Goal: Navigation & Orientation: Find specific page/section

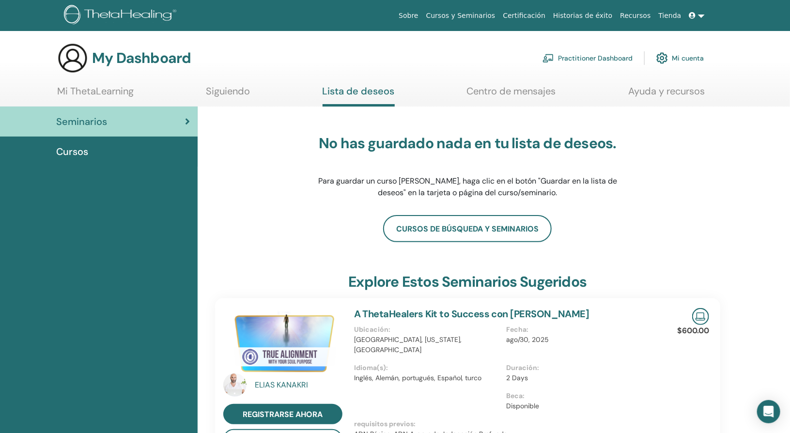
click at [76, 151] on span "Cursos" at bounding box center [72, 151] width 32 height 15
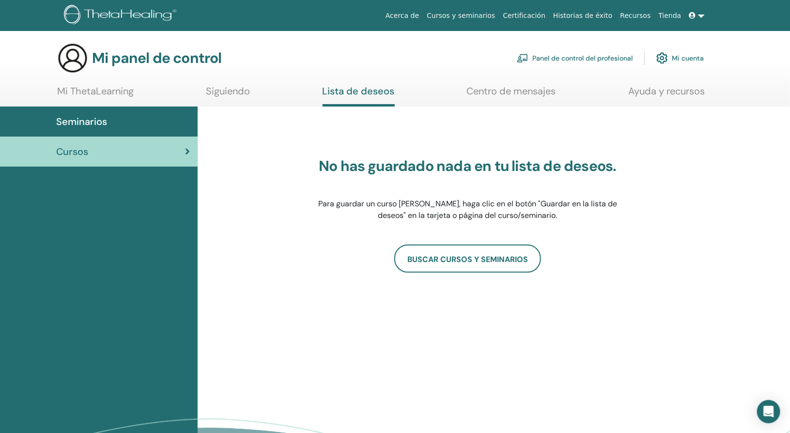
click at [676, 61] on font "Mi cuenta" at bounding box center [687, 58] width 32 height 9
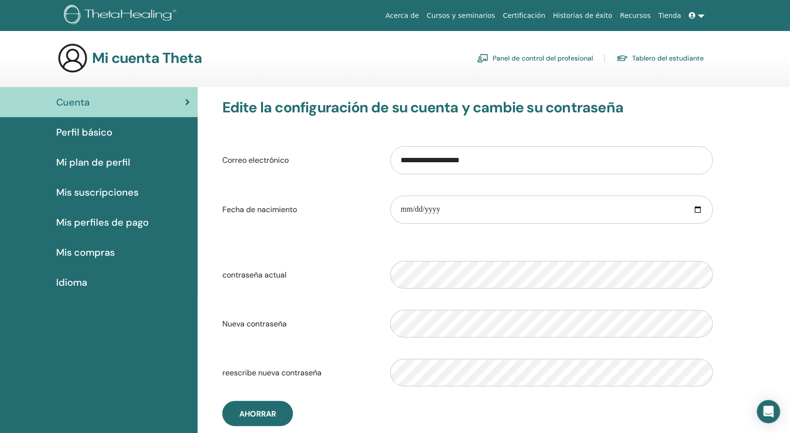
click at [537, 16] on font "Certificación" at bounding box center [524, 16] width 43 height 8
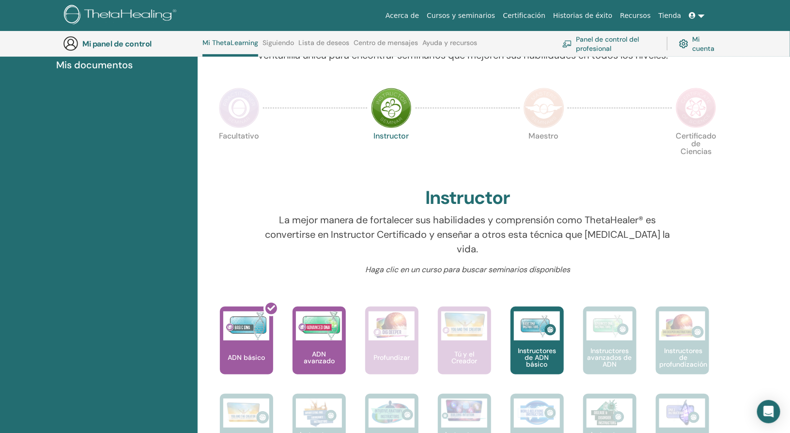
scroll to position [176, 0]
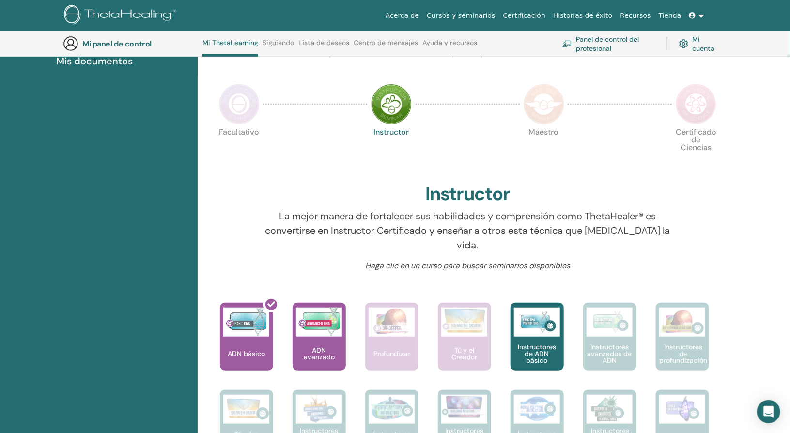
click at [691, 44] on link "Mi cuenta" at bounding box center [698, 43] width 38 height 21
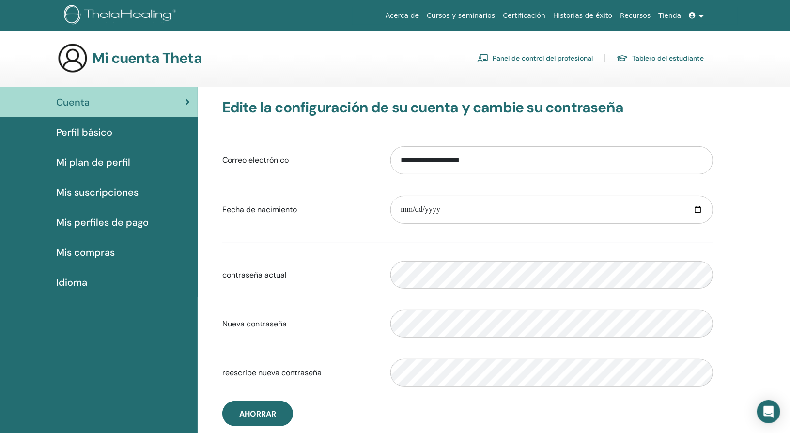
click at [699, 15] on link at bounding box center [696, 16] width 23 height 18
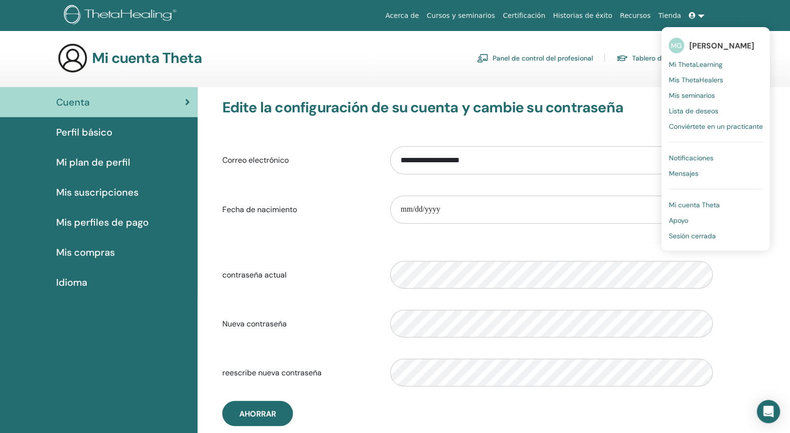
click at [706, 77] on font "Mis ThetaHealers" at bounding box center [696, 80] width 54 height 9
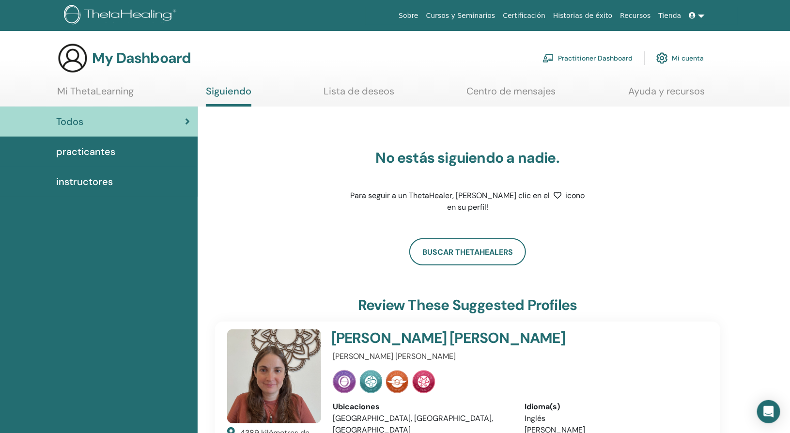
click at [696, 18] on span at bounding box center [693, 16] width 9 height 8
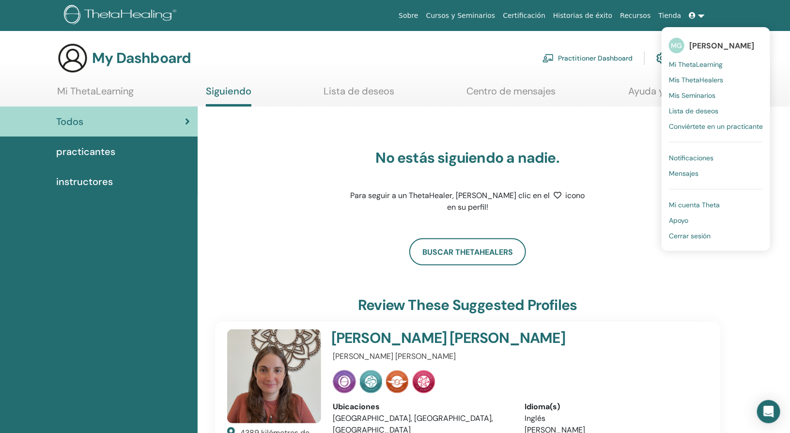
click at [686, 109] on span "Lista de deseos" at bounding box center [693, 111] width 49 height 9
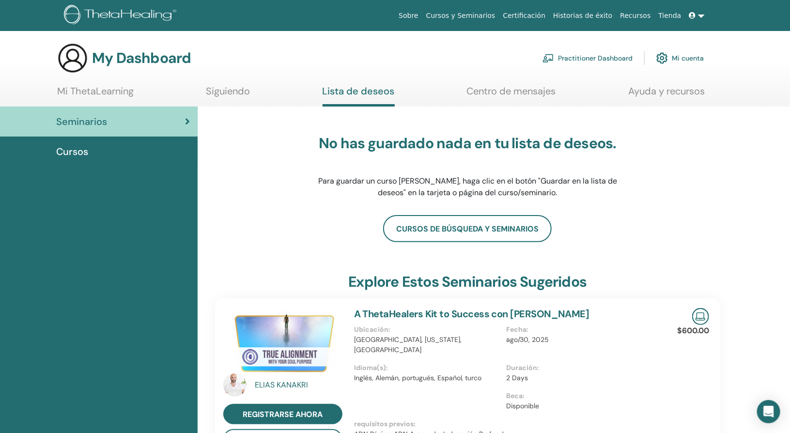
click at [697, 13] on span at bounding box center [693, 16] width 9 height 8
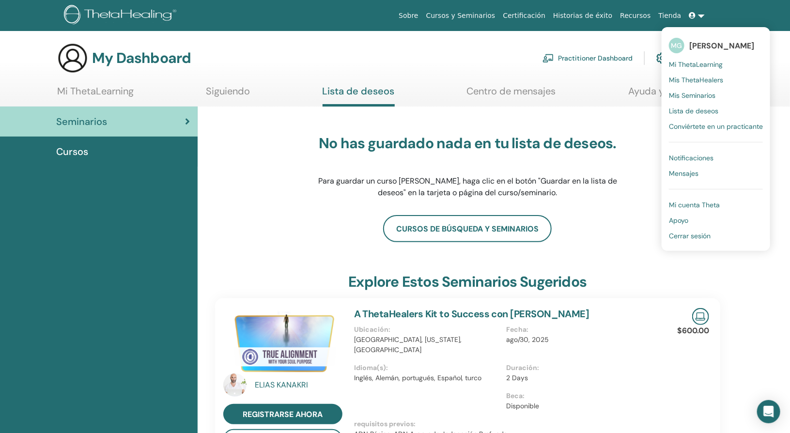
click at [682, 153] on span "Notificaciones" at bounding box center [691, 157] width 45 height 9
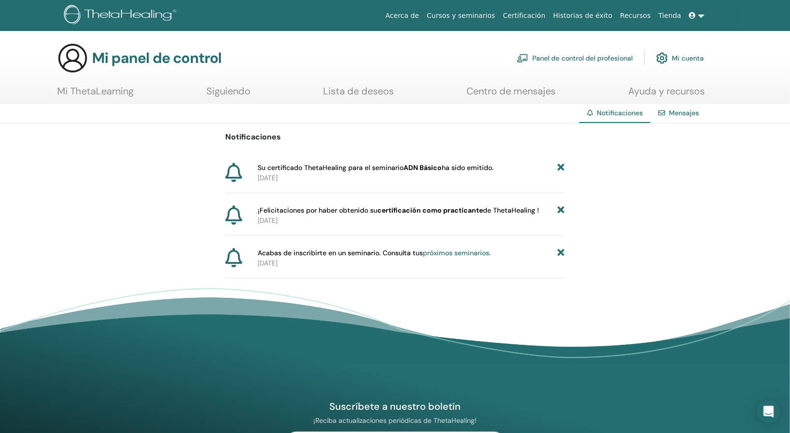
click at [446, 255] on font "próximos seminarios." at bounding box center [457, 252] width 68 height 9
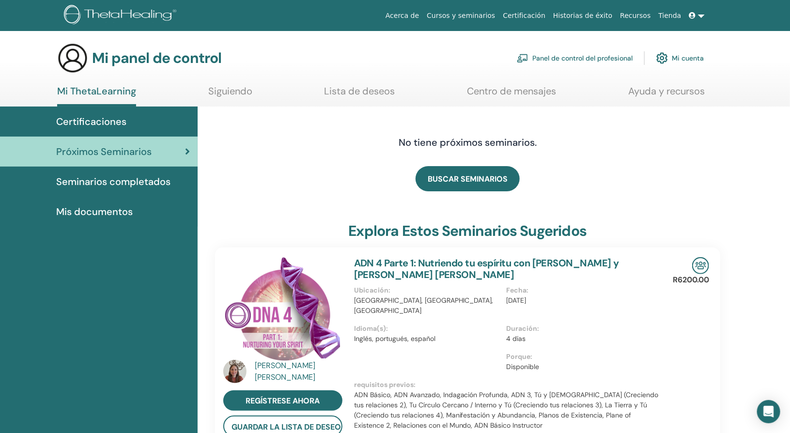
click at [150, 120] on div "Certificaciones" at bounding box center [99, 121] width 182 height 15
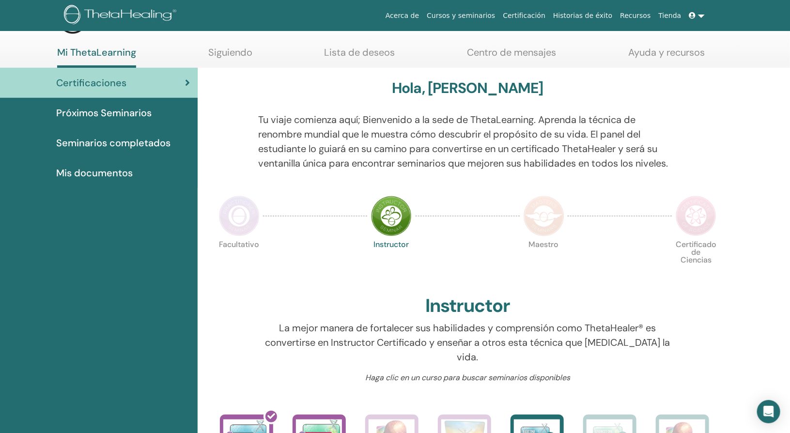
scroll to position [27, 0]
